Goal: Transaction & Acquisition: Subscribe to service/newsletter

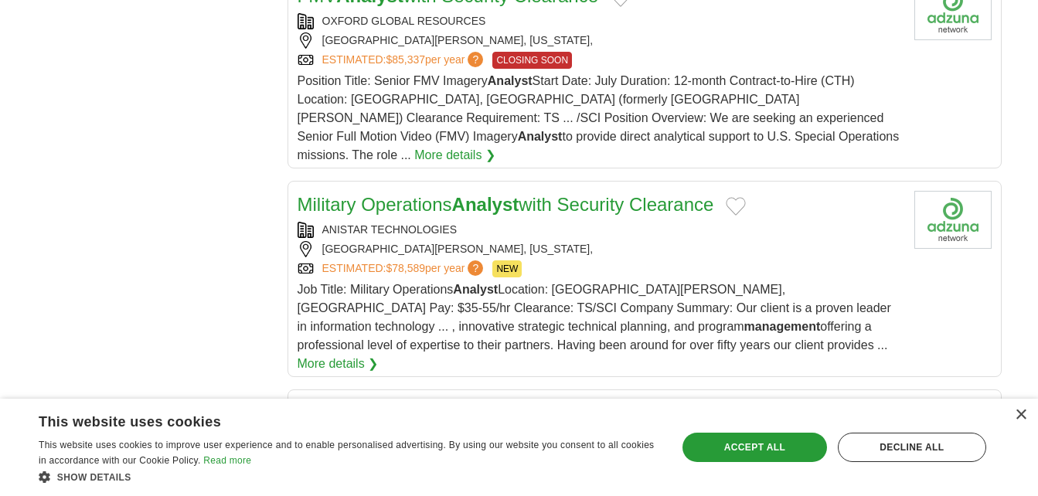
scroll to position [1546, 0]
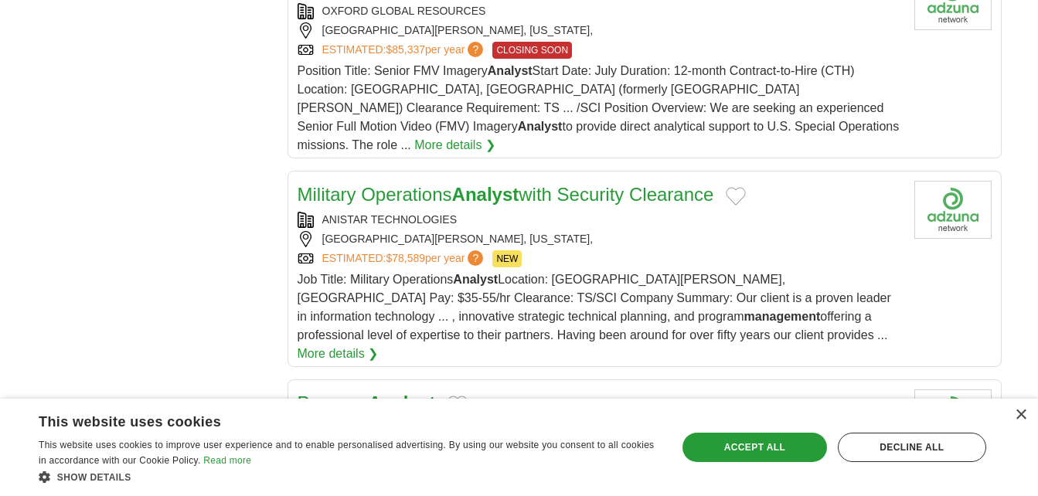
click at [499, 184] on strong "Analyst" at bounding box center [485, 194] width 67 height 21
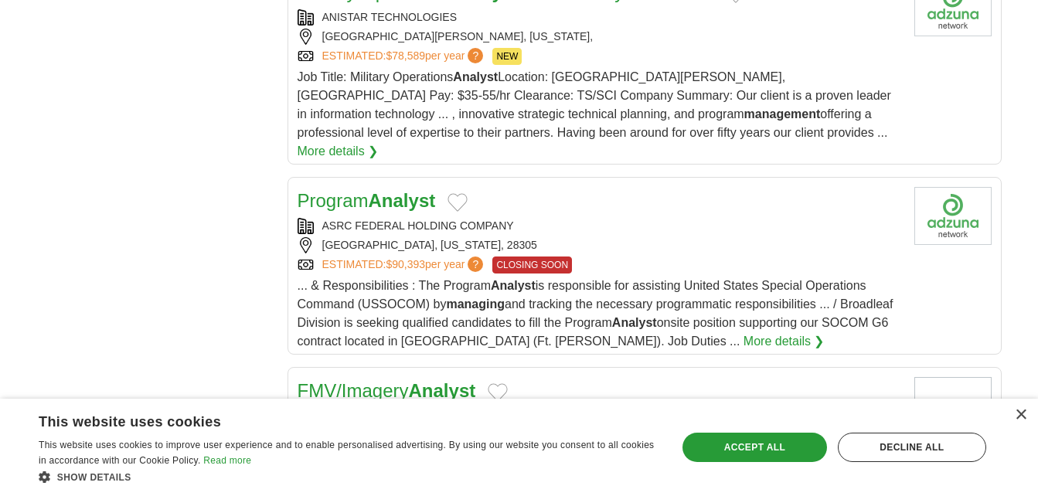
scroll to position [1700, 0]
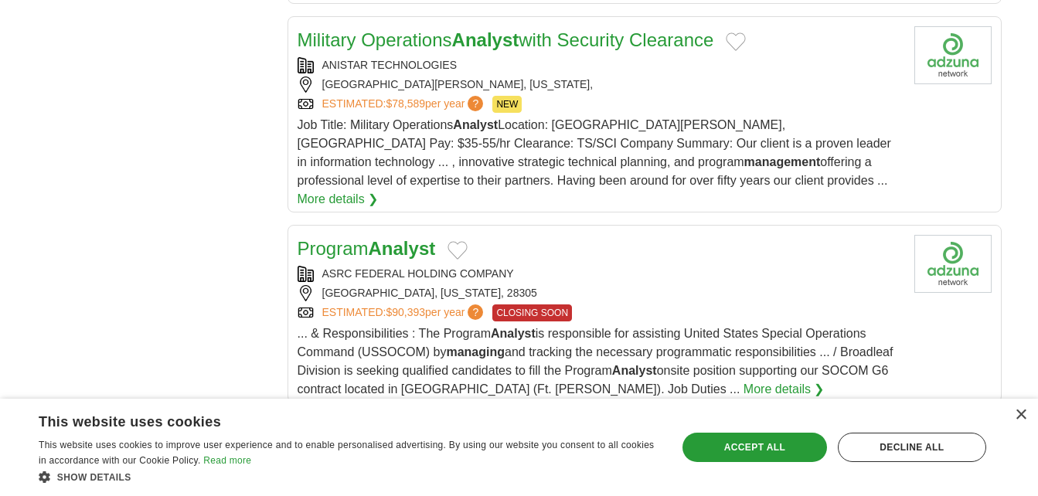
click at [416, 238] on strong "Analyst" at bounding box center [402, 248] width 67 height 21
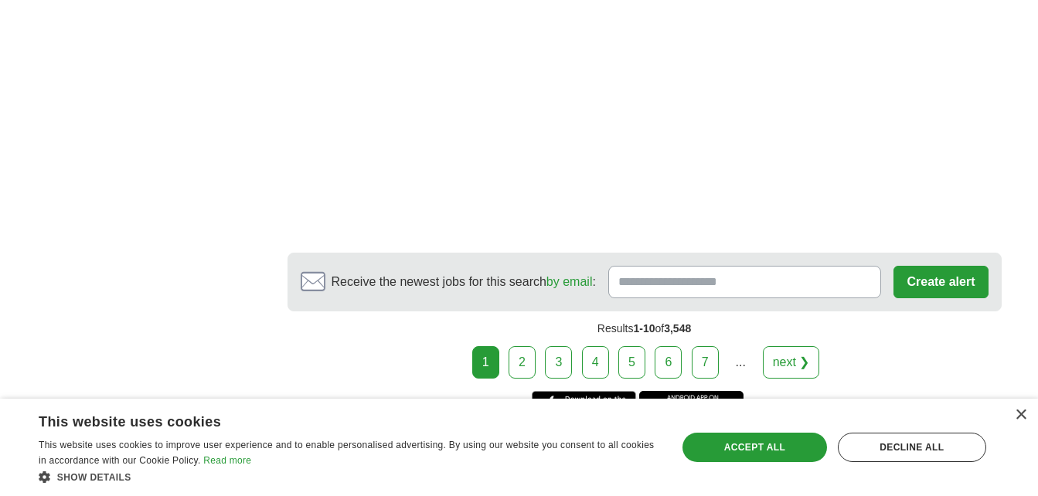
scroll to position [3014, 0]
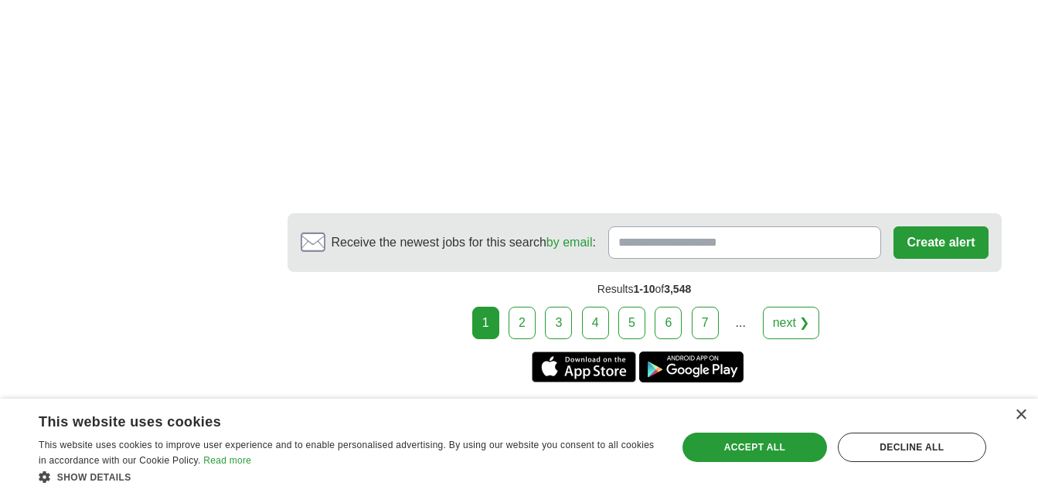
click at [523, 307] on link "2" at bounding box center [521, 323] width 27 height 32
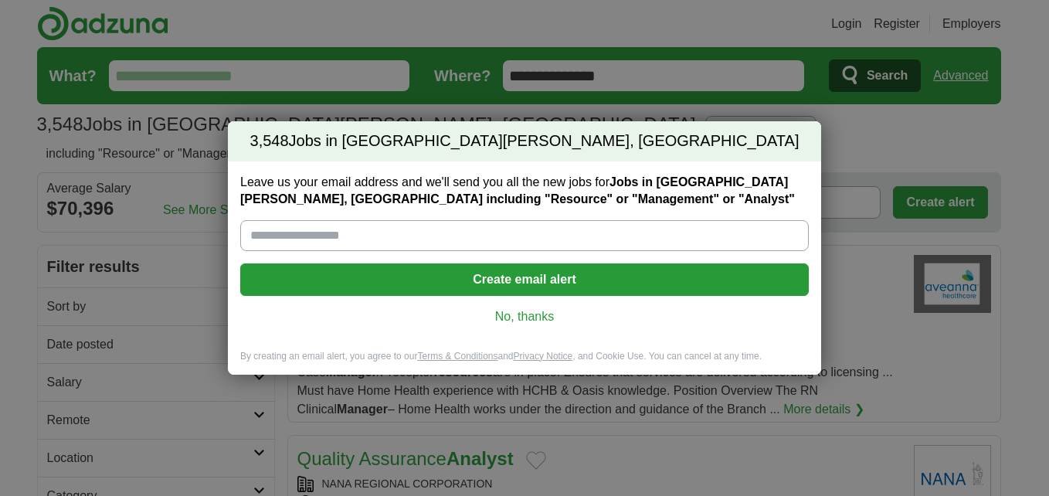
click at [553, 240] on input "Leave us your email address and we'll send you all the new jobs for Jobs in [GE…" at bounding box center [524, 235] width 569 height 31
type input "**********"
click at [499, 287] on button "Create email alert" at bounding box center [524, 280] width 569 height 32
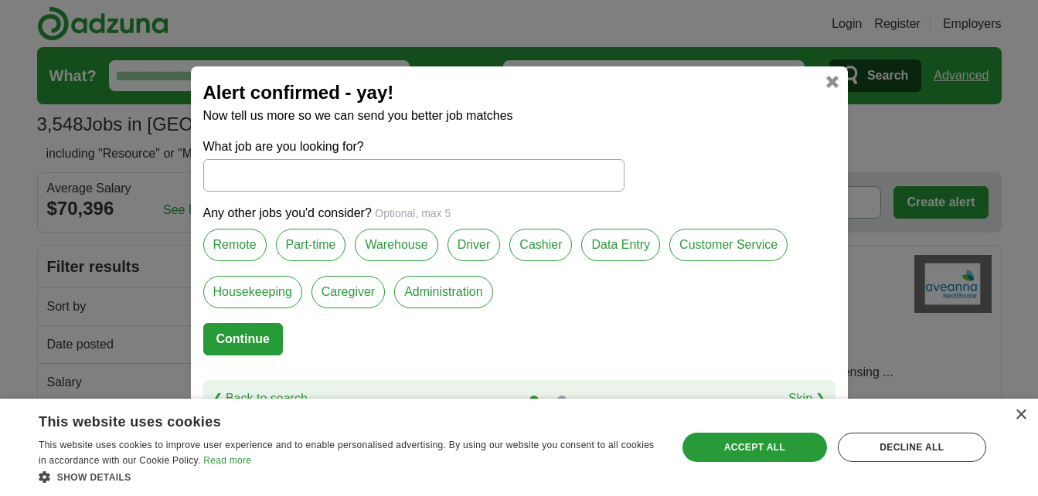
click at [513, 172] on input "What job are you looking for?" at bounding box center [413, 175] width 421 height 32
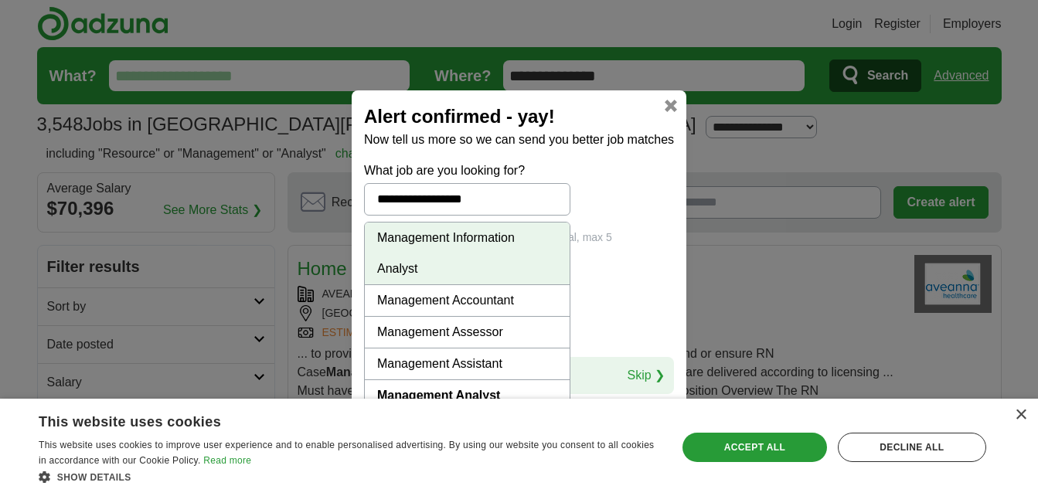
click at [494, 240] on li "Management Information Analyst" at bounding box center [467, 254] width 205 height 63
type input "**********"
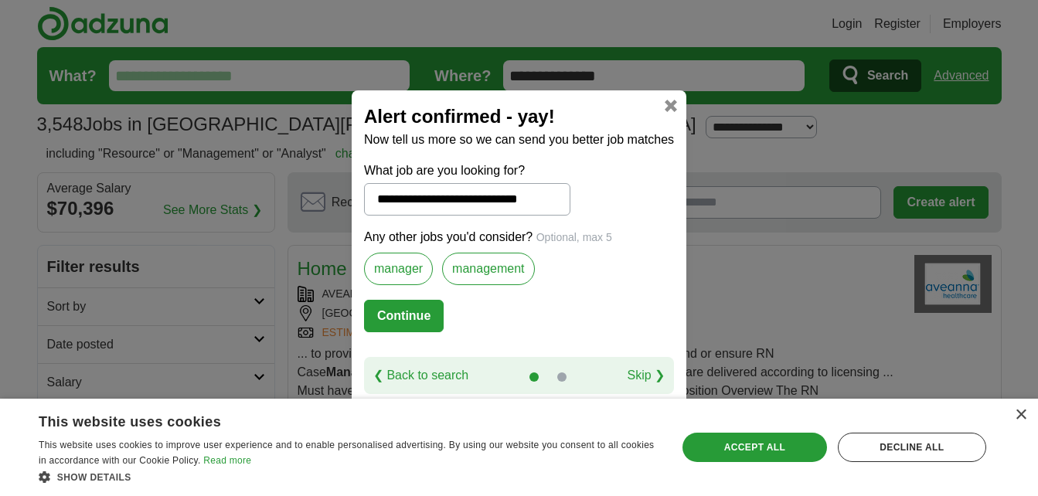
click at [423, 313] on button "Continue" at bounding box center [404, 316] width 80 height 32
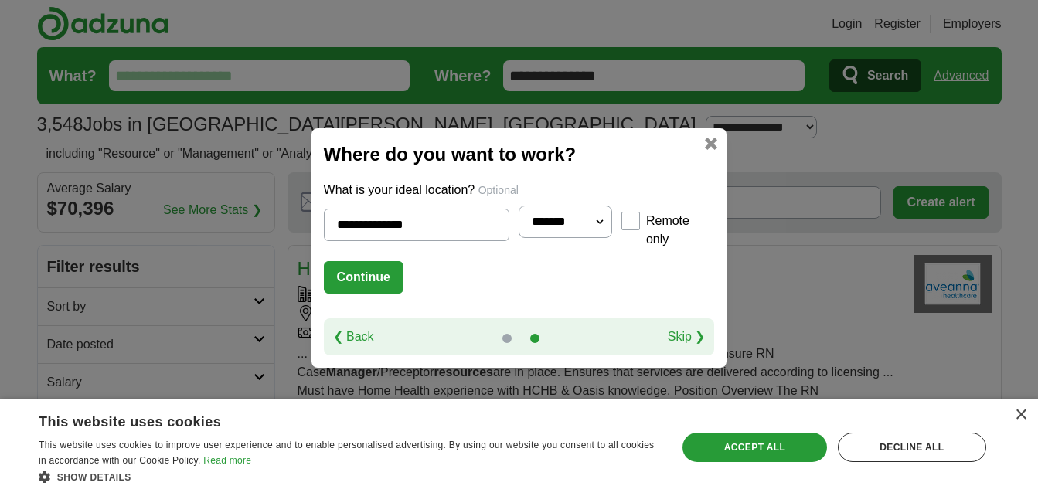
click at [364, 277] on button "Continue" at bounding box center [364, 277] width 80 height 32
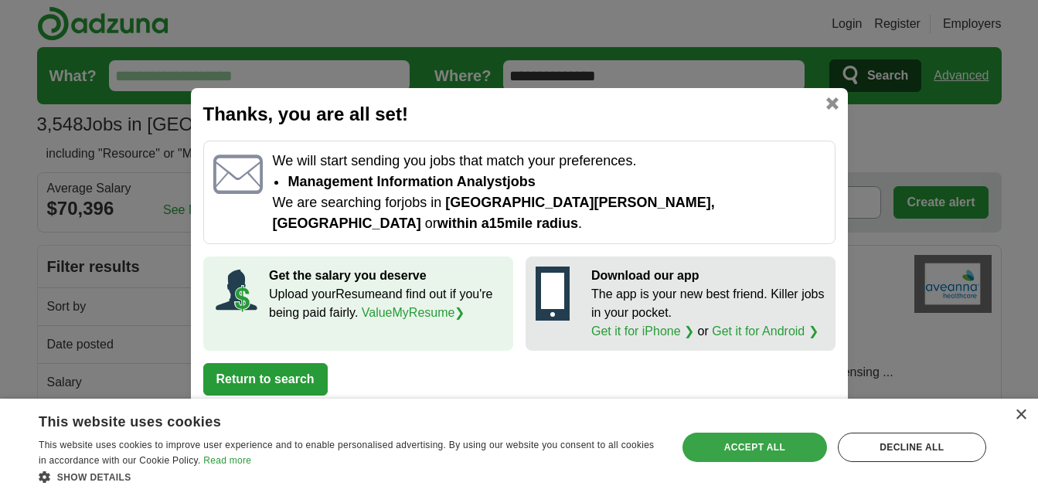
click at [740, 445] on div "Accept all" at bounding box center [754, 447] width 145 height 29
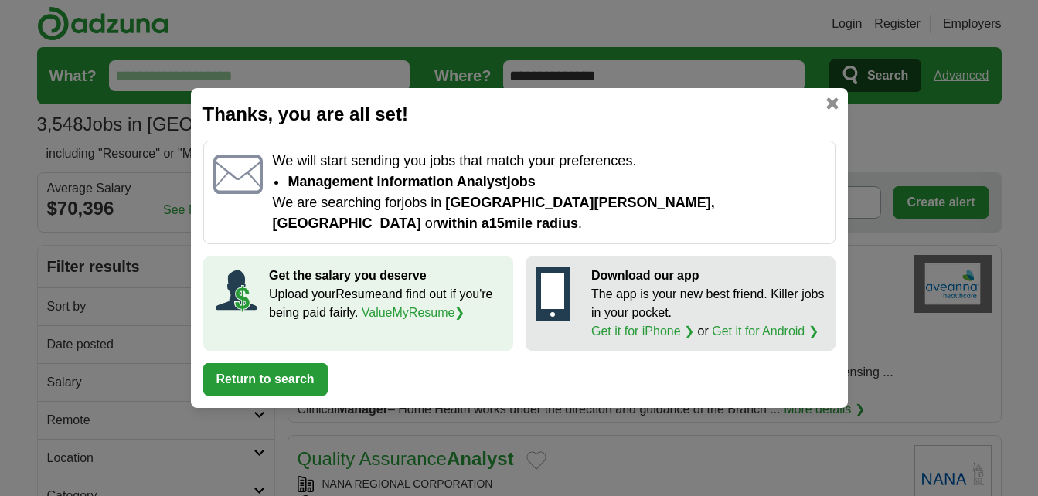
click at [304, 365] on button "Return to search" at bounding box center [265, 379] width 124 height 32
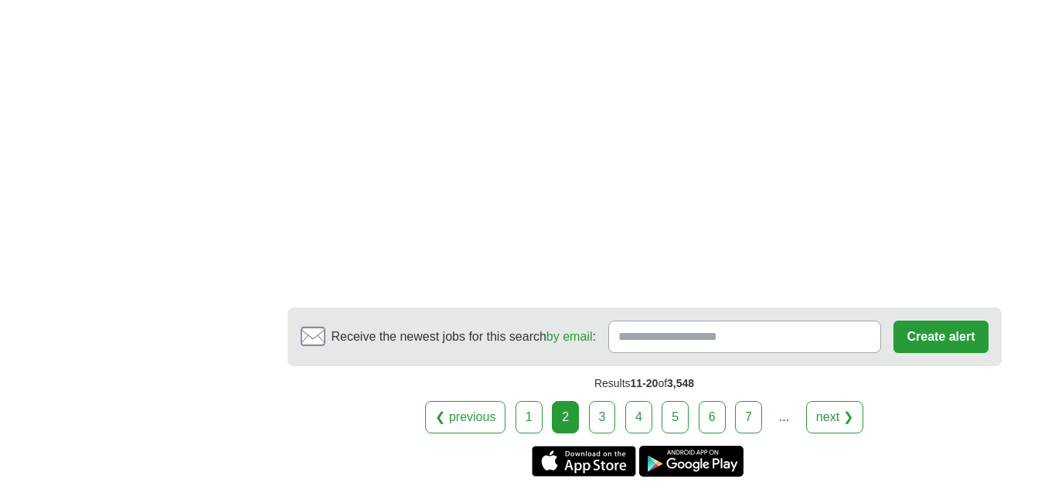
scroll to position [2780, 0]
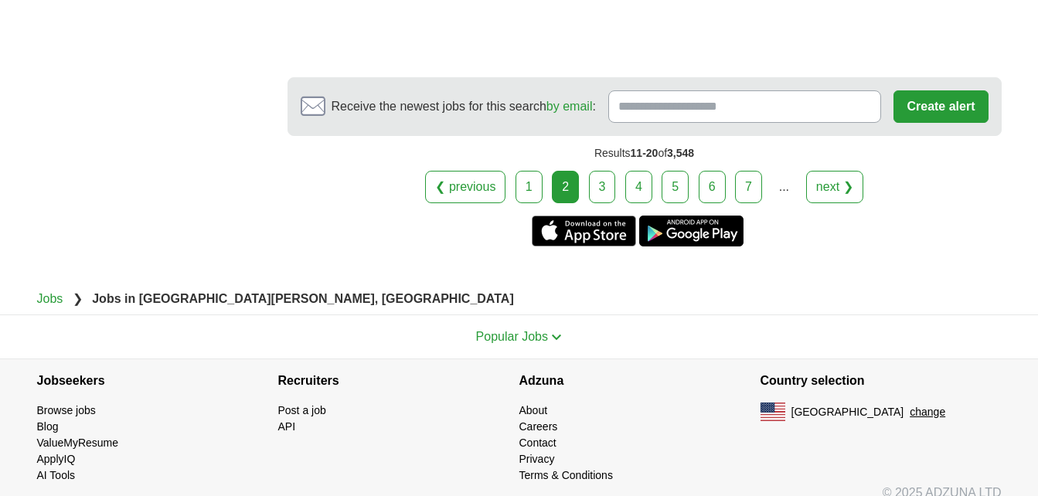
click at [602, 171] on link "3" at bounding box center [602, 187] width 27 height 32
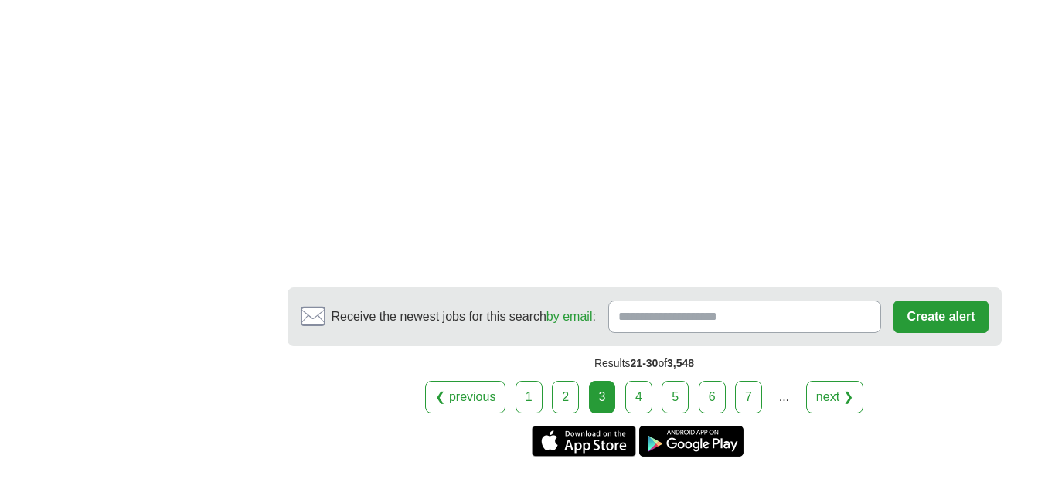
scroll to position [2838, 0]
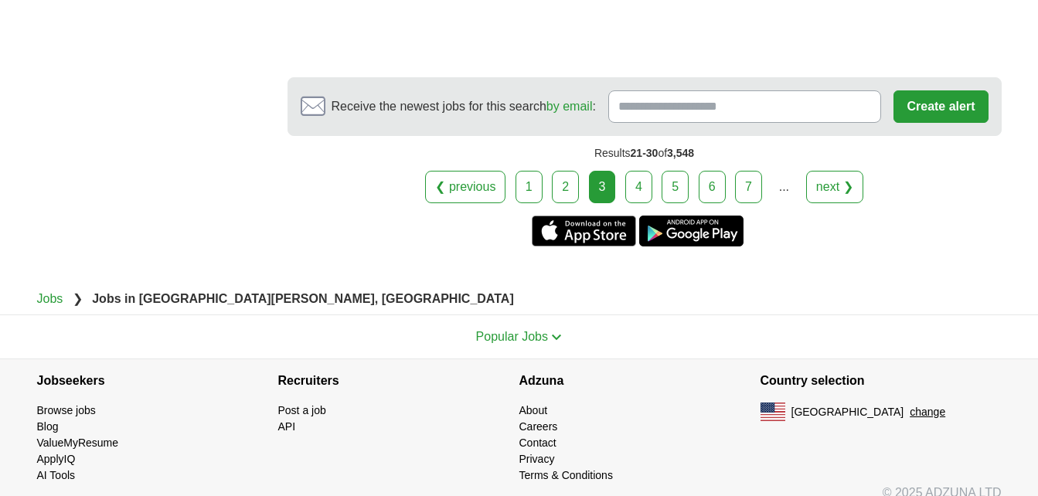
click at [634, 172] on link "4" at bounding box center [638, 187] width 27 height 32
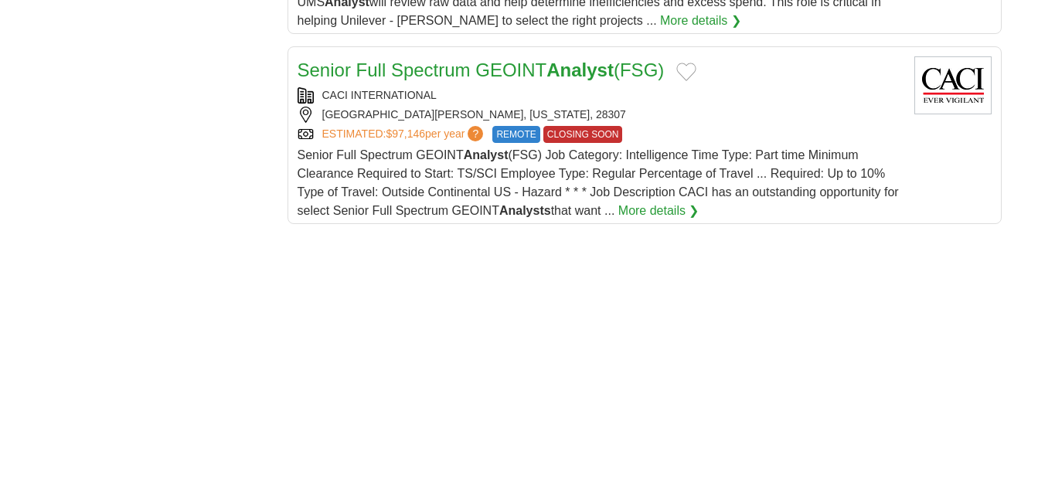
scroll to position [2086, 0]
